Goal: Information Seeking & Learning: Learn about a topic

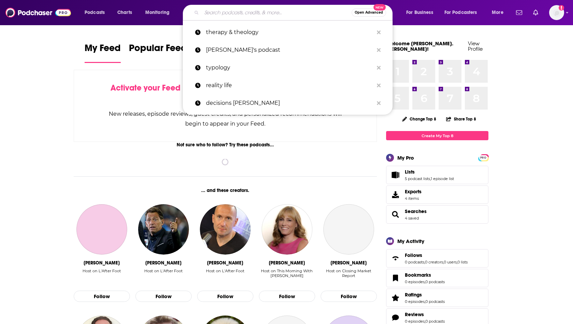
click at [249, 16] on input "Search podcasts, credits, & more..." at bounding box center [276, 12] width 150 height 11
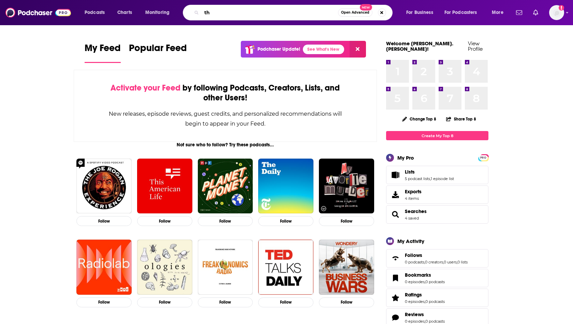
type input "t"
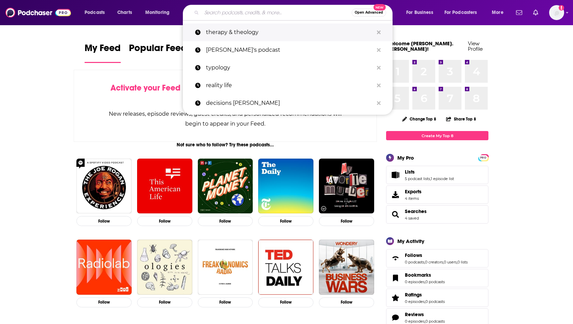
click at [239, 29] on p "therapy & theology" at bounding box center [289, 33] width 167 height 18
type input "therapy & theology"
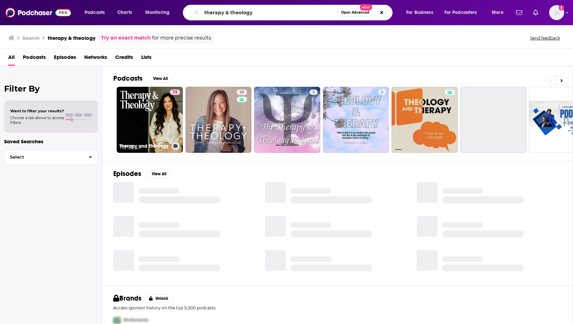
click at [133, 118] on link "73 Therapy and Theology" at bounding box center [150, 120] width 66 height 66
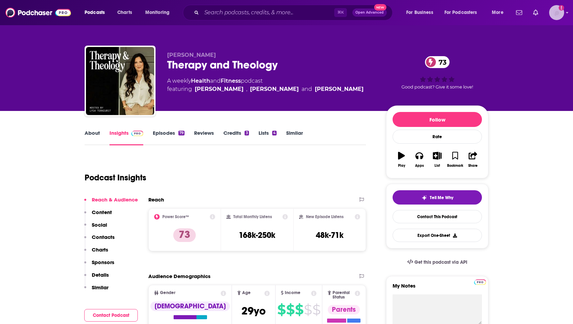
click at [552, 14] on img "Logged in as heidi.egloff" at bounding box center [556, 12] width 15 height 15
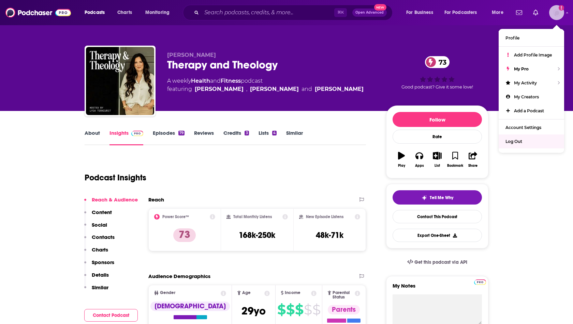
click at [509, 144] on div "Log Out" at bounding box center [530, 142] width 65 height 14
